Goal: Transaction & Acquisition: Book appointment/travel/reservation

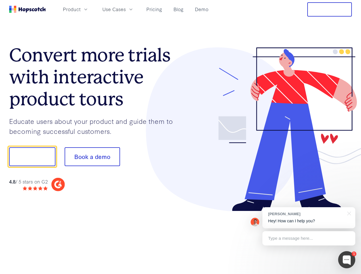
click at [180, 137] on div at bounding box center [265, 129] width 171 height 164
click at [80, 9] on span "Product" at bounding box center [72, 9] width 18 height 7
click at [126, 9] on span "Use Cases" at bounding box center [113, 9] width 23 height 7
click at [329, 9] on button "Free Trial" at bounding box center [329, 9] width 45 height 14
click at [32, 157] on button "Show me!" at bounding box center [32, 156] width 46 height 19
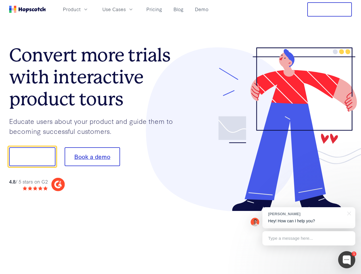
click at [92, 157] on button "Book a demo" at bounding box center [92, 156] width 55 height 19
click at [346, 260] on div at bounding box center [346, 259] width 17 height 17
click at [308, 218] on div "[PERSON_NAME] Hey! How can I help you?" at bounding box center [308, 217] width 93 height 21
click at [348, 213] on div at bounding box center [301, 156] width 107 height 190
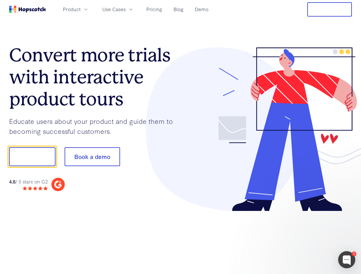
click at [308, 238] on div at bounding box center [301, 194] width 107 height 114
